Goal: Find specific page/section: Find specific page/section

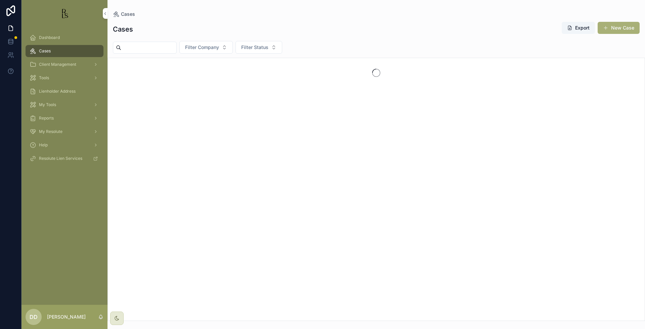
click at [210, 44] on button "Filter Company" at bounding box center [205, 47] width 53 height 13
click at [219, 47] on span "Filter Company" at bounding box center [202, 47] width 34 height 7
click at [233, 45] on button "Filter Company" at bounding box center [205, 47] width 53 height 13
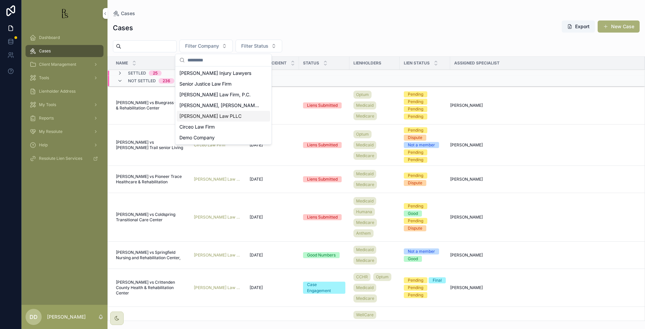
click at [204, 119] on span "[PERSON_NAME] Law PLLC" at bounding box center [210, 116] width 62 height 7
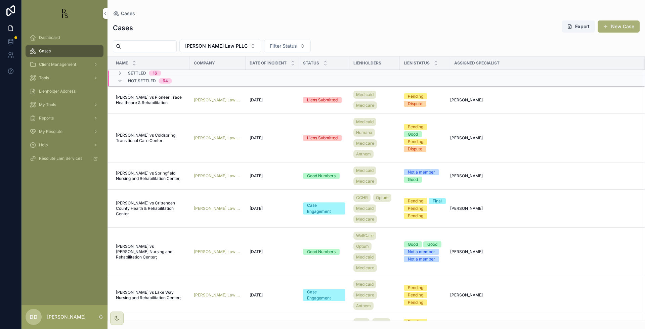
click at [0, 0] on div "Send Final Fee Delete Case Complete Case" at bounding box center [0, 0] width 0 height 0
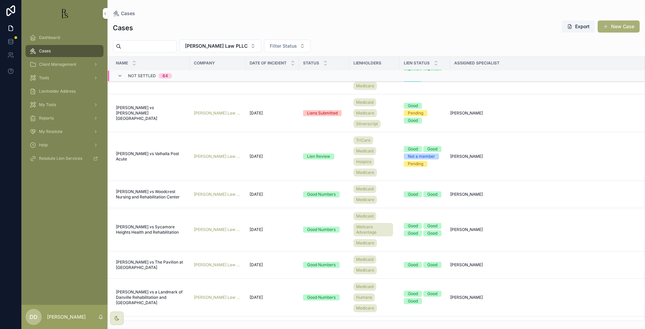
scroll to position [704, 0]
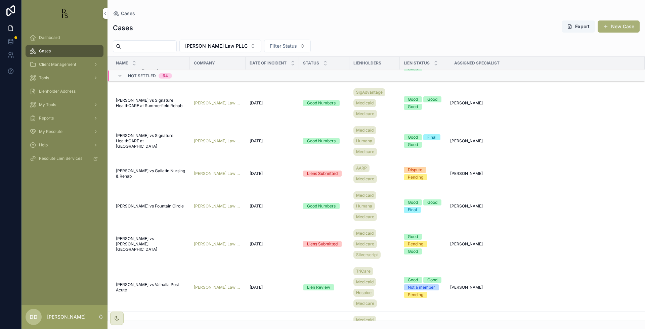
click at [142, 244] on span "[PERSON_NAME] vs [PERSON_NAME][GEOGRAPHIC_DATA]" at bounding box center [151, 244] width 70 height 16
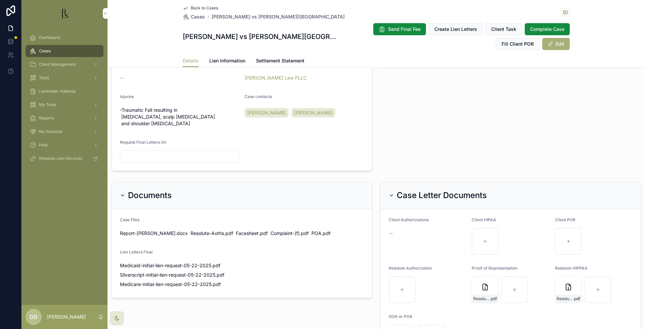
scroll to position [283, 0]
